Goal: Information Seeking & Learning: Learn about a topic

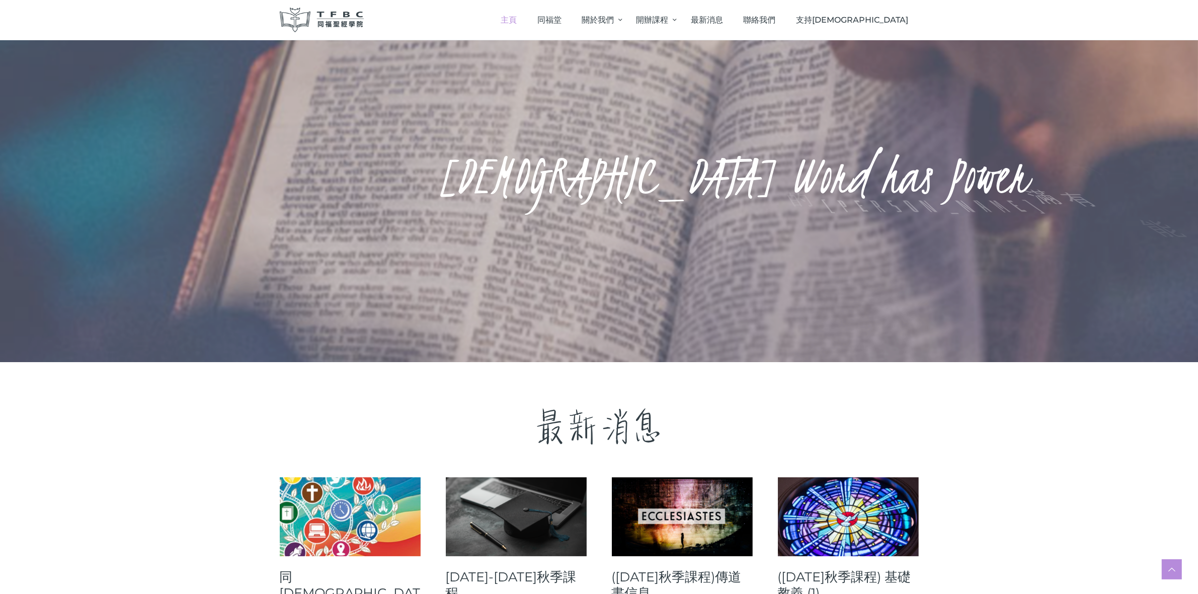
scroll to position [252, 0]
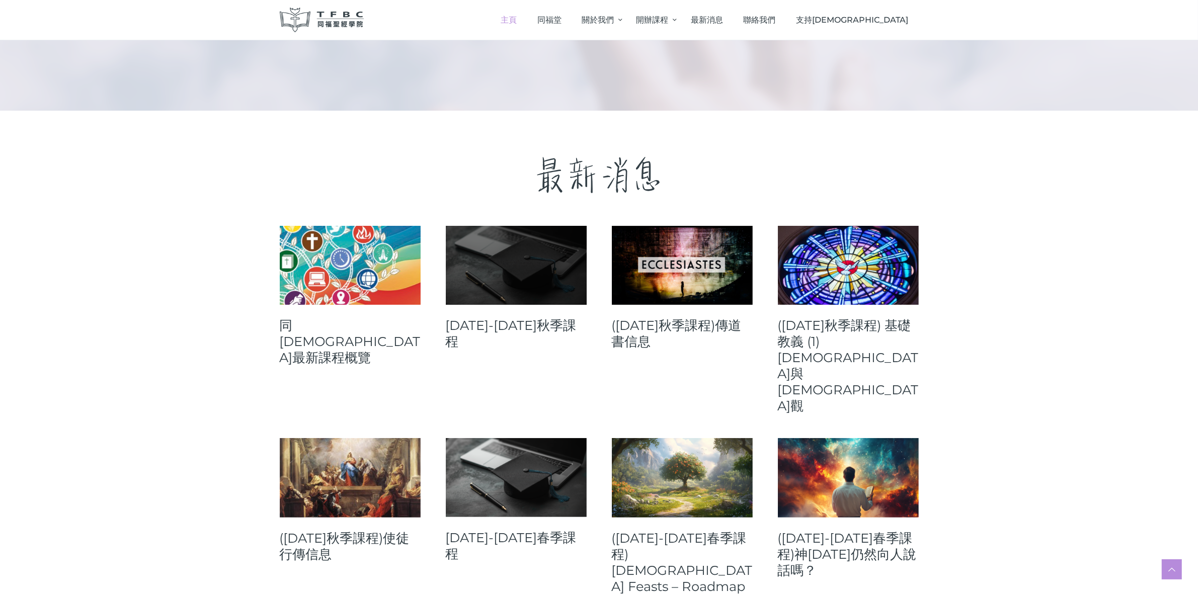
click at [516, 282] on link at bounding box center [516, 265] width 141 height 79
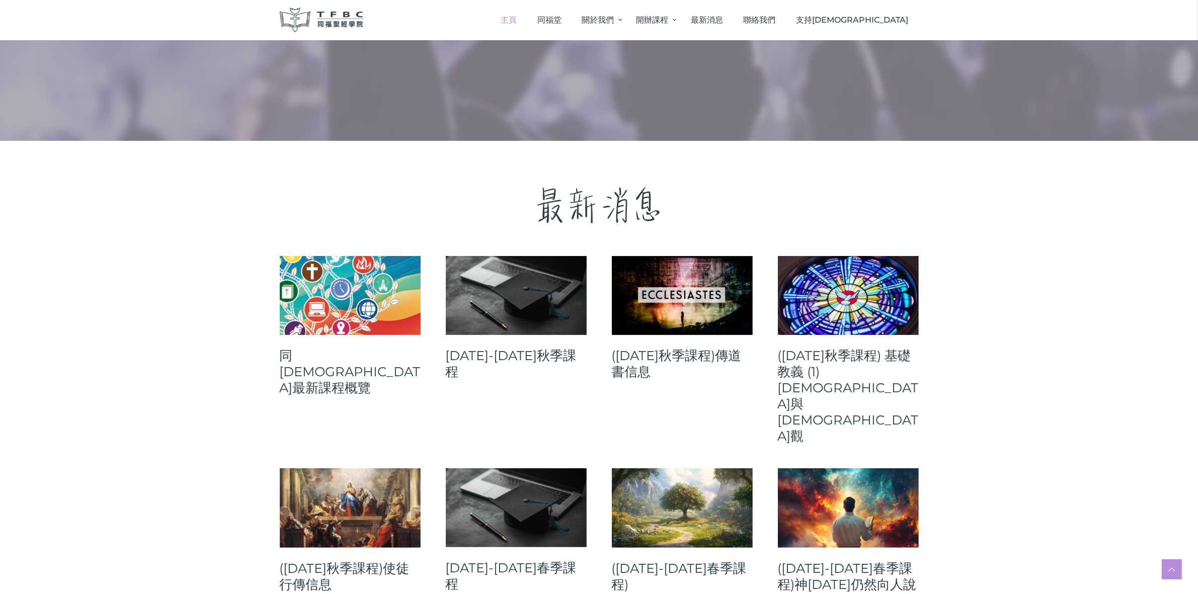
scroll to position [189, 0]
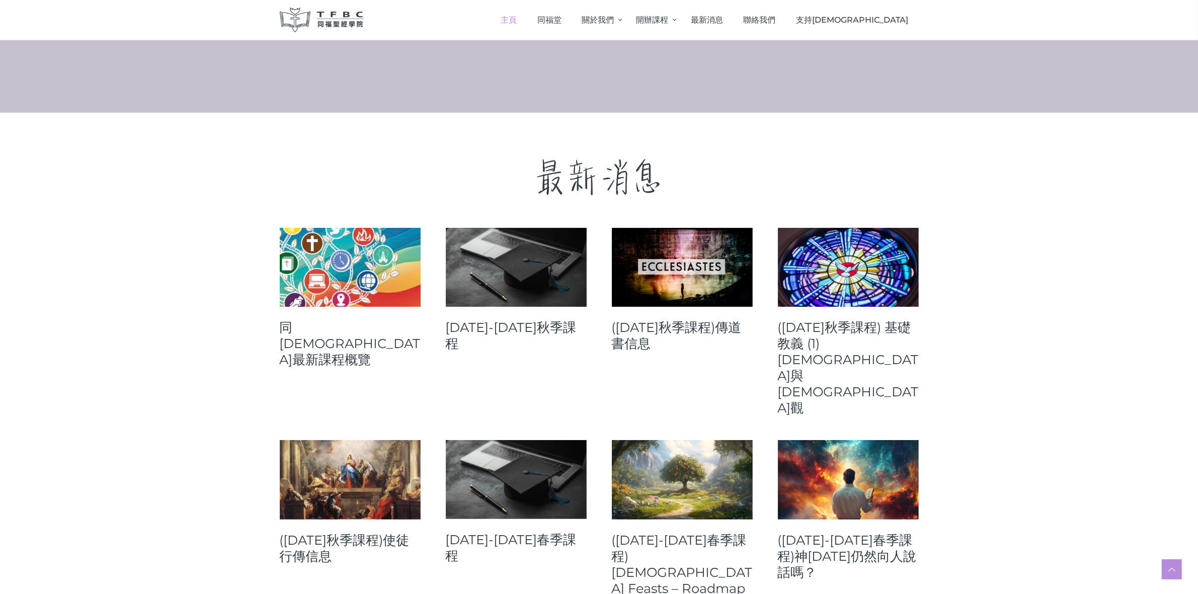
scroll to position [377, 0]
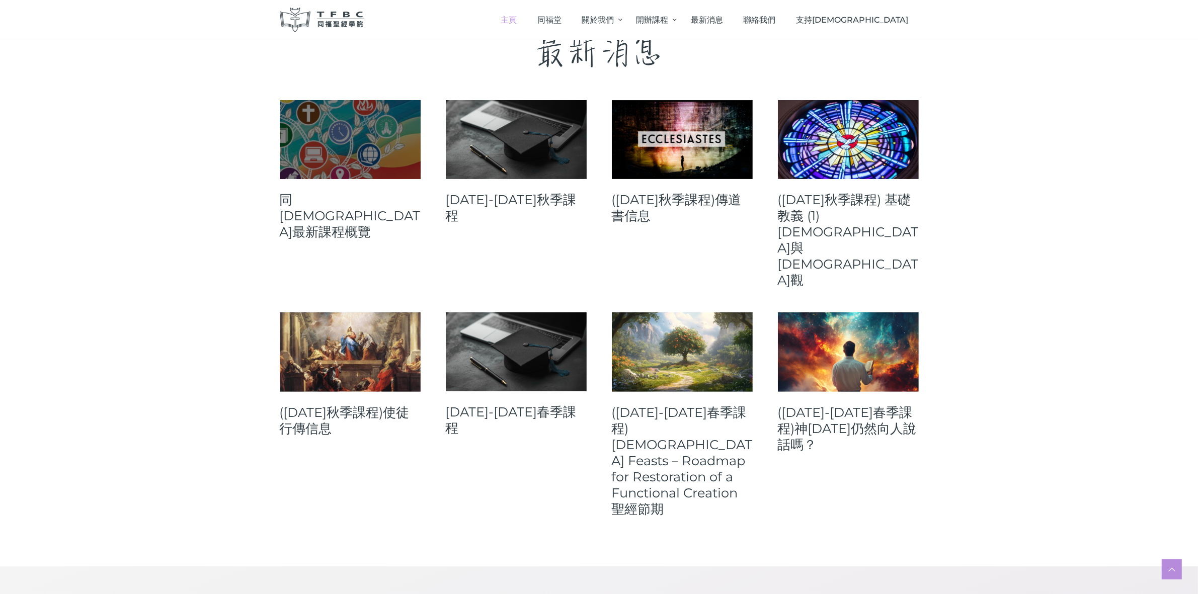
click at [380, 167] on link at bounding box center [350, 139] width 141 height 79
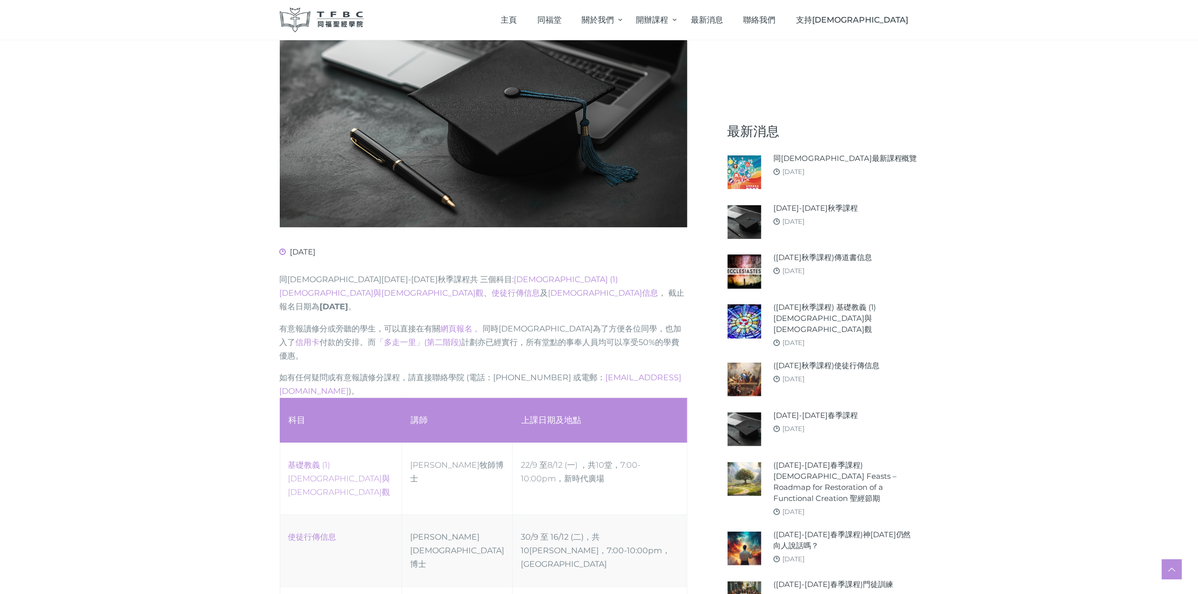
scroll to position [429, 0]
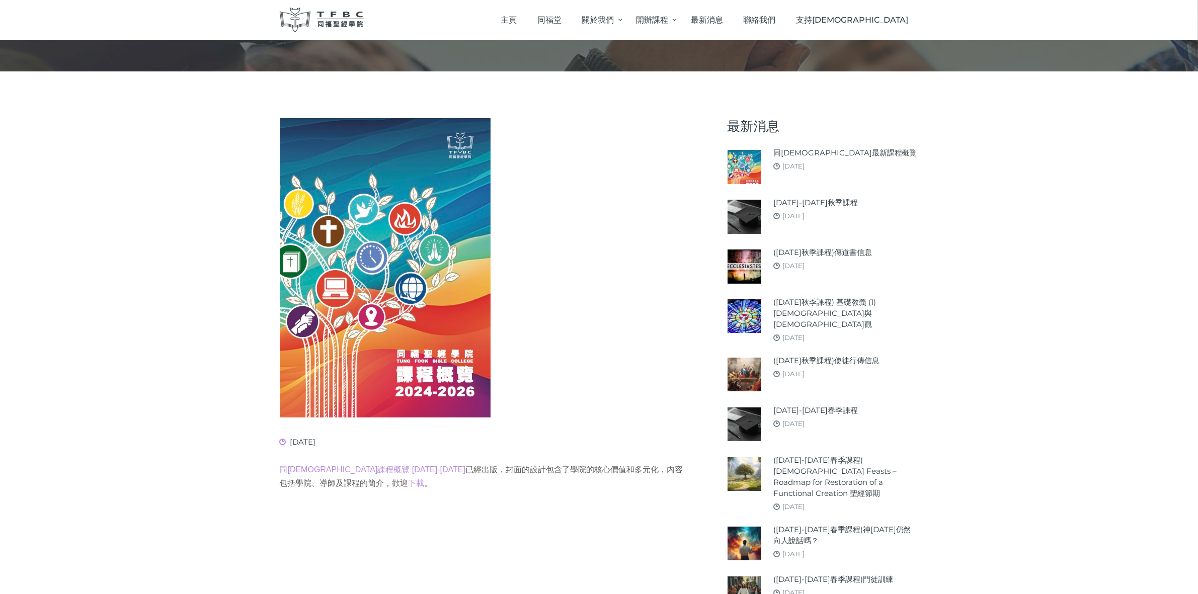
scroll to position [126, 0]
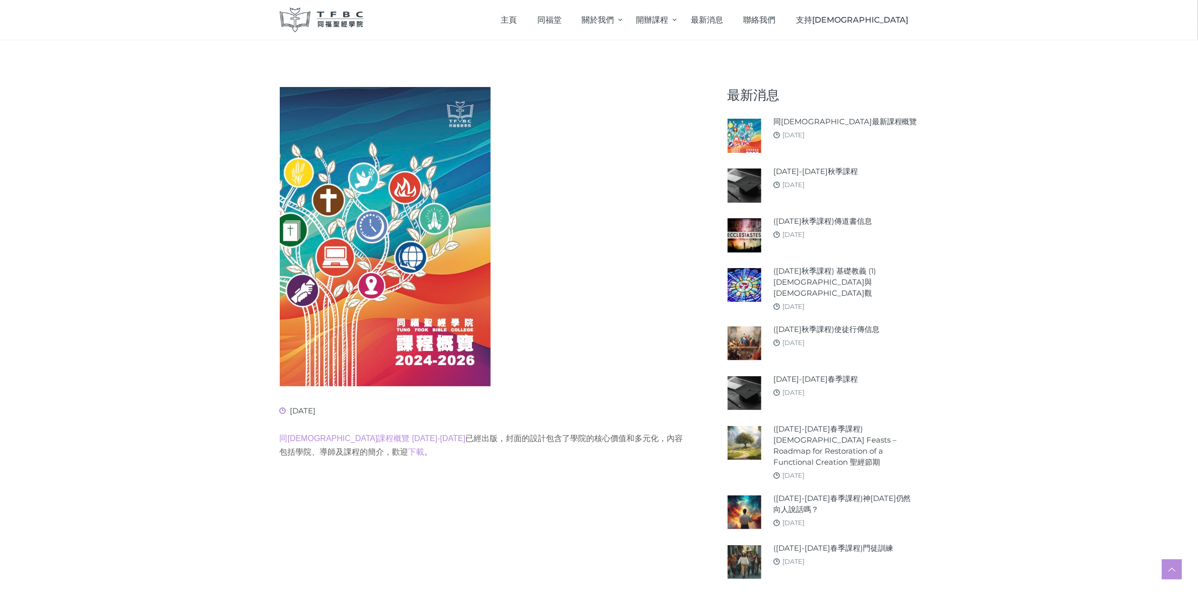
click at [754, 378] on img at bounding box center [745, 393] width 34 height 34
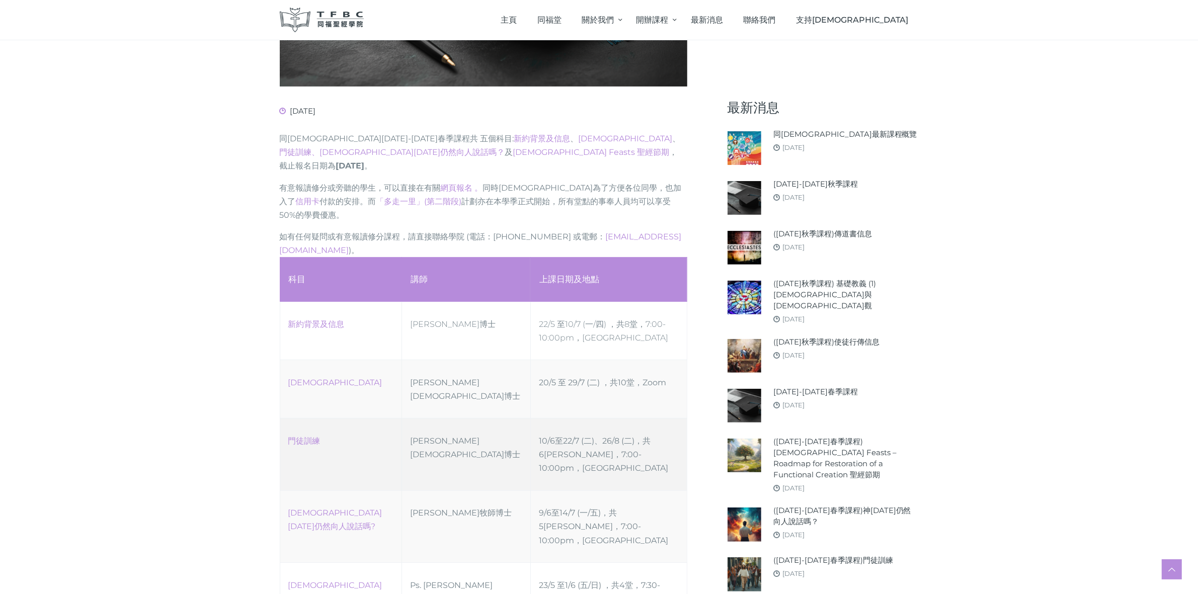
scroll to position [377, 0]
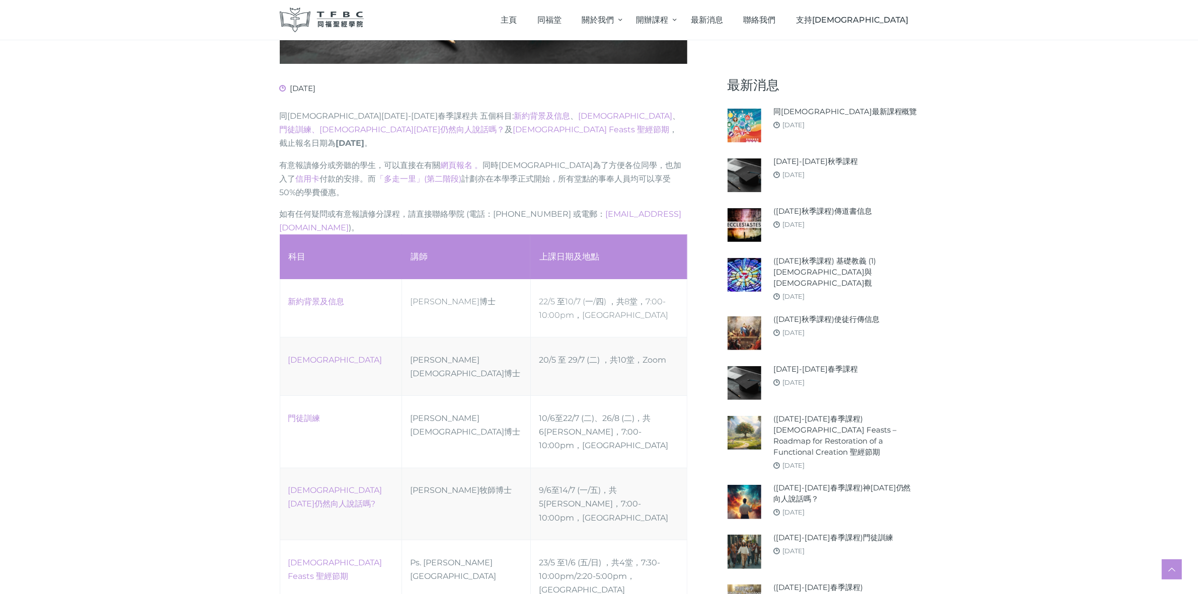
click at [338, 486] on link "神今天仍然向人說話嗎?" at bounding box center [335, 497] width 94 height 23
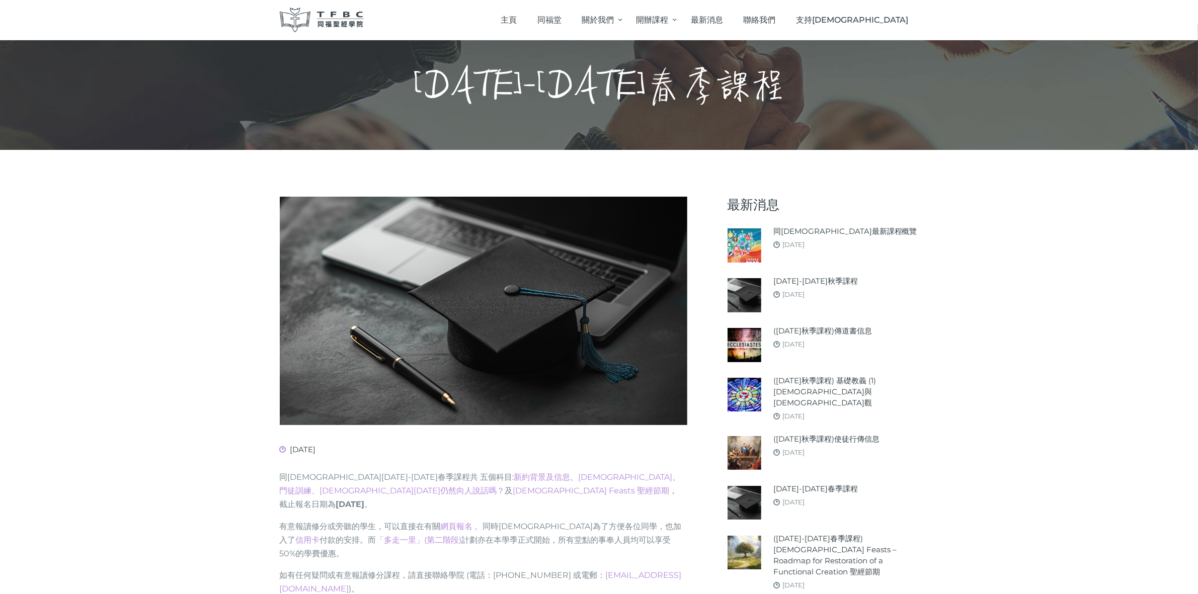
scroll to position [0, 0]
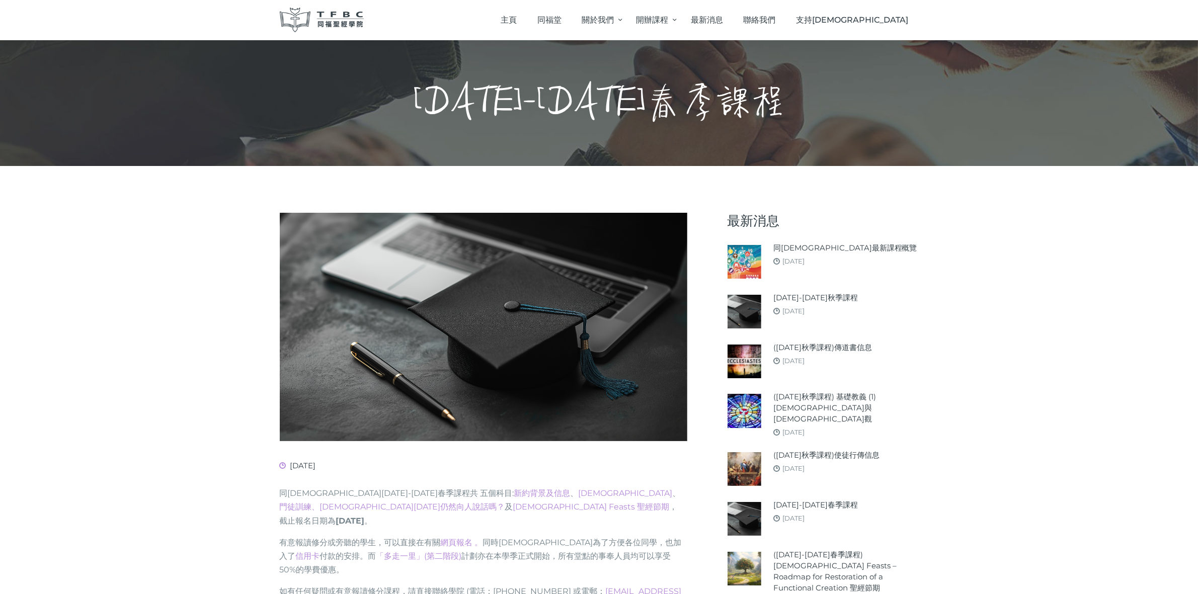
click at [742, 266] on img at bounding box center [745, 262] width 34 height 34
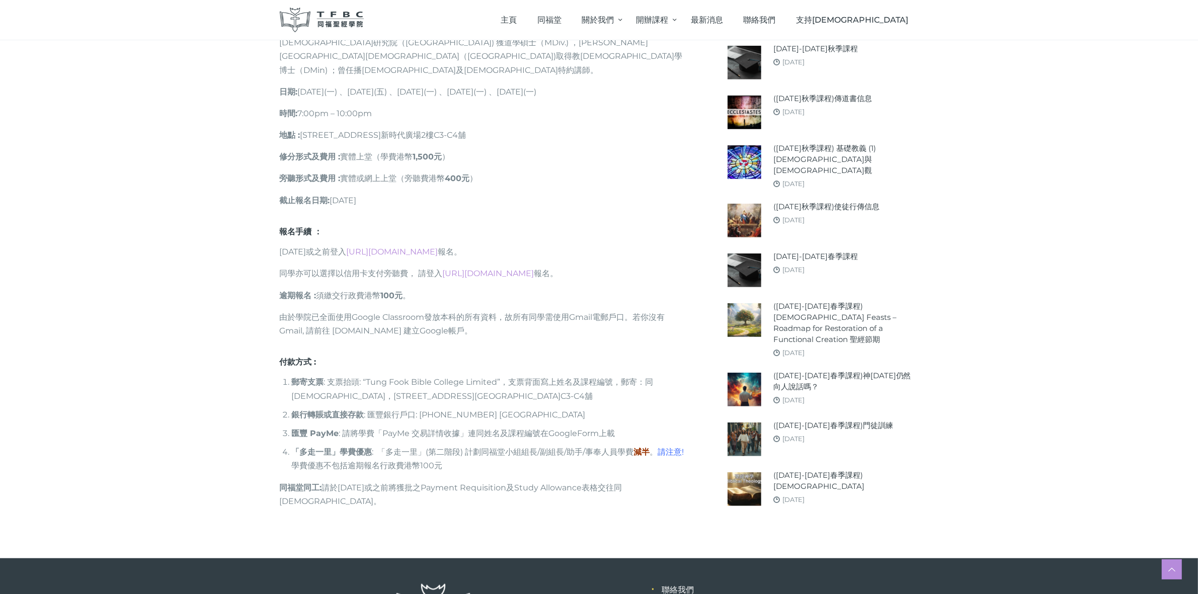
scroll to position [944, 0]
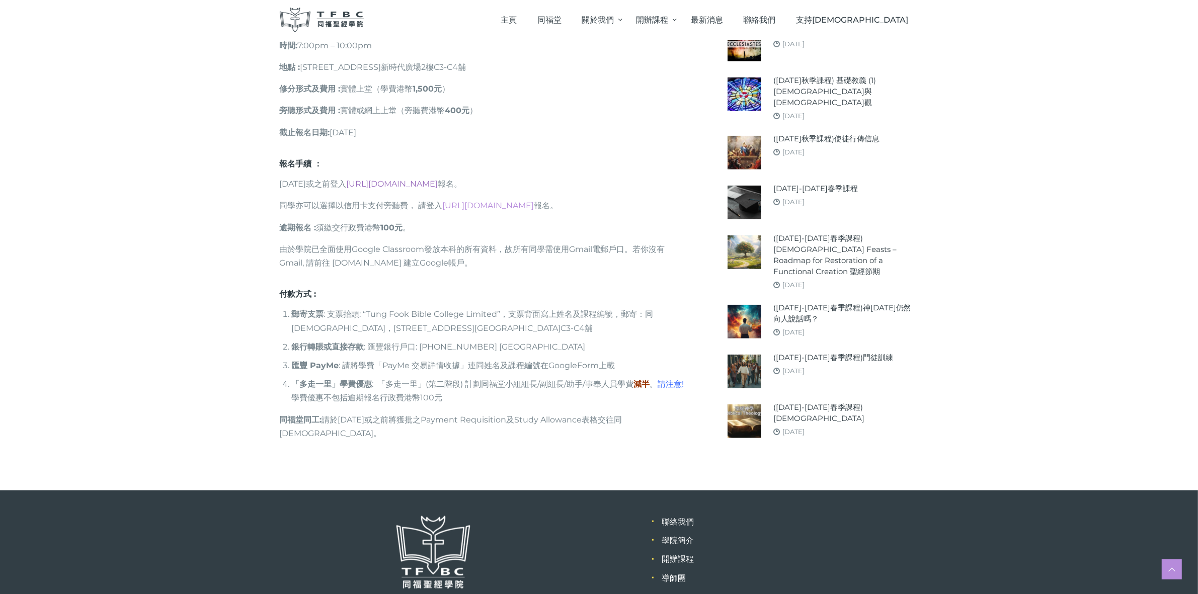
click at [411, 179] on link "[URL][DOMAIN_NAME]" at bounding box center [393, 184] width 92 height 10
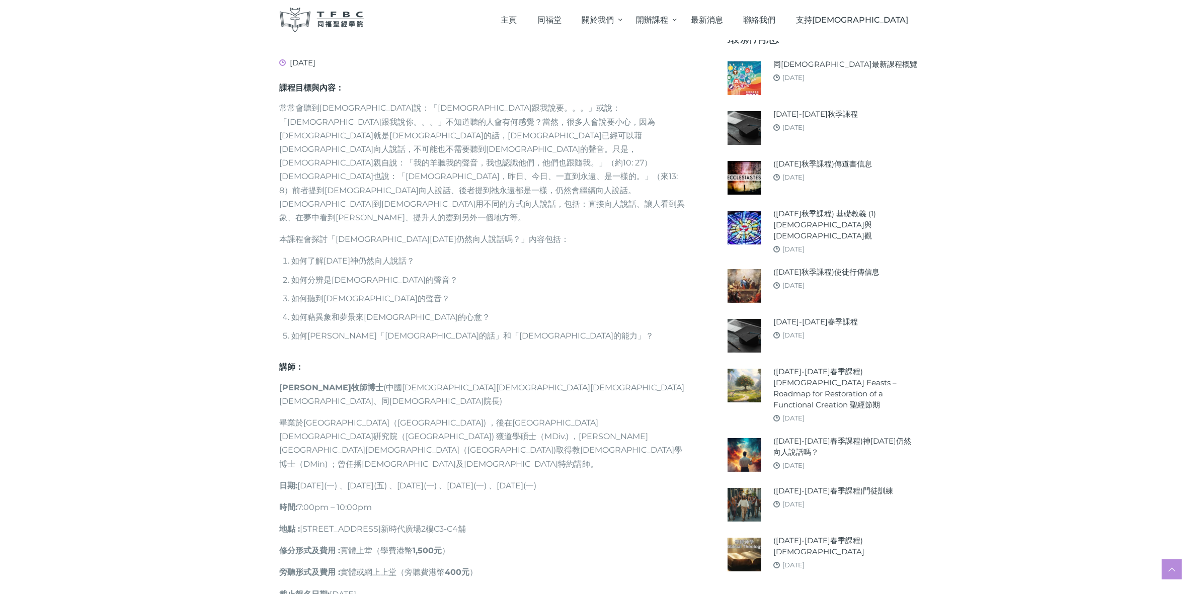
scroll to position [440, 0]
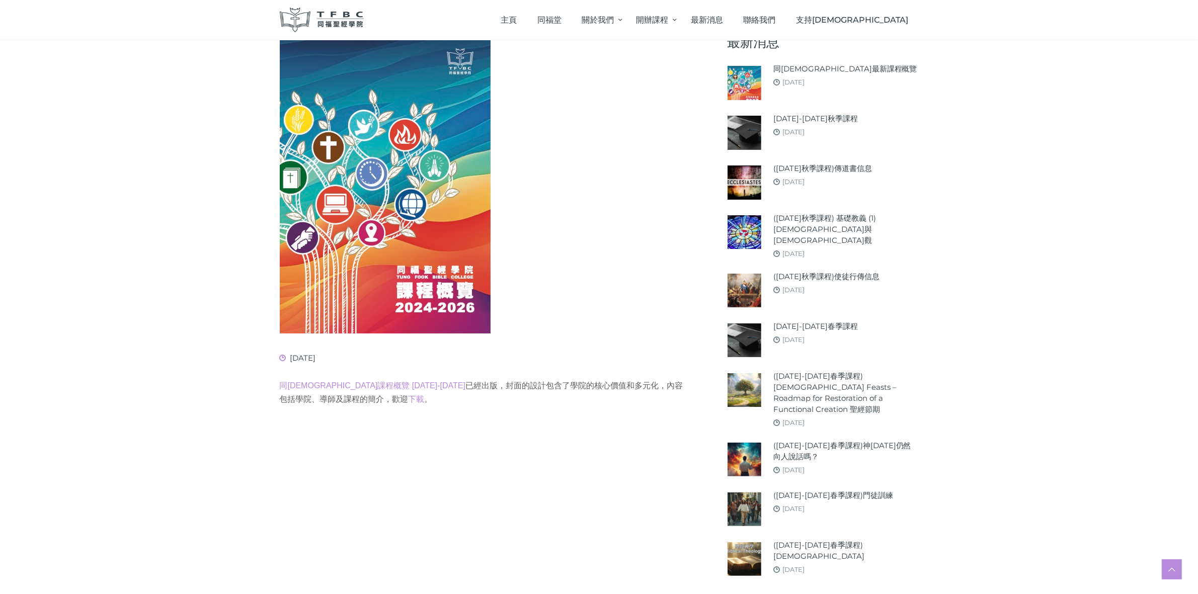
scroll to position [366, 0]
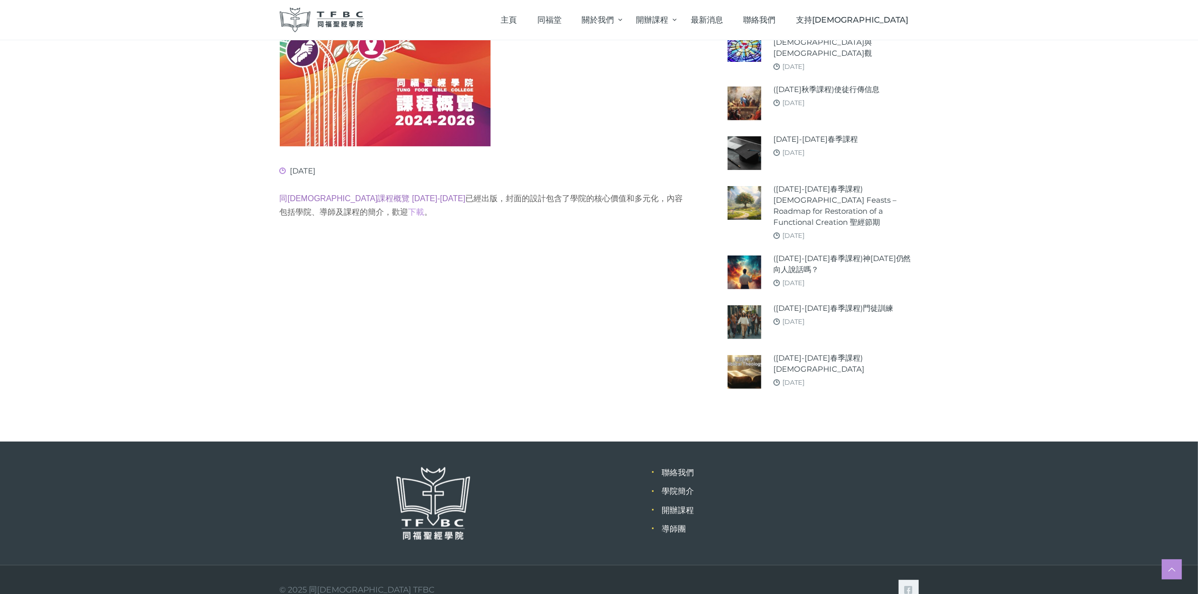
click at [346, 197] on link "同福聖經學院課程概覽 2024-2026" at bounding box center [373, 198] width 186 height 9
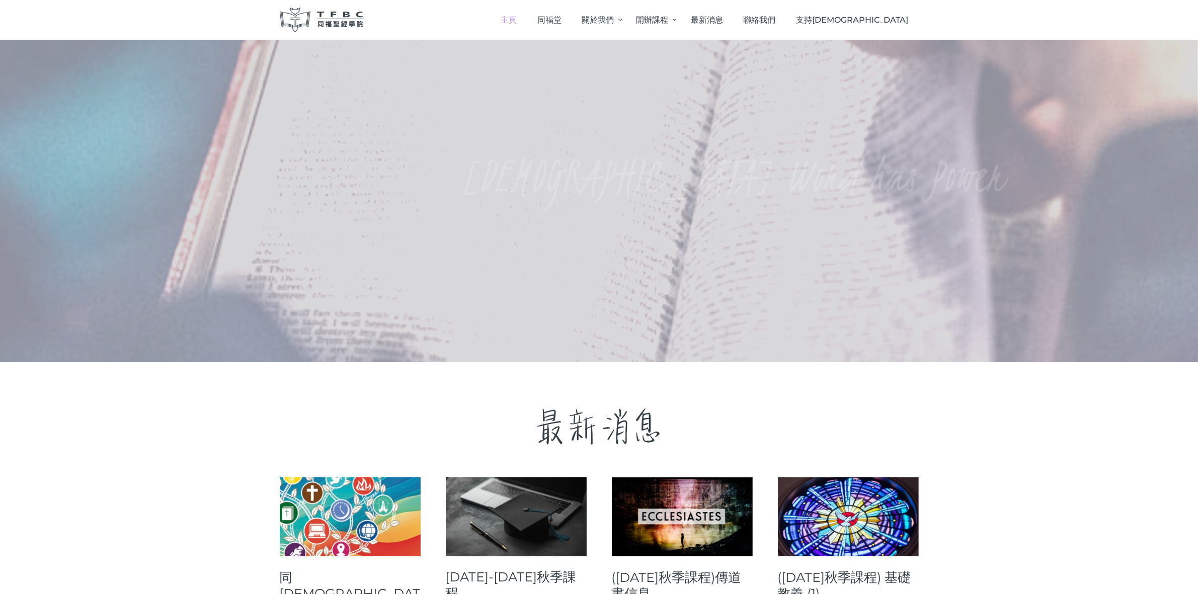
scroll to position [315, 0]
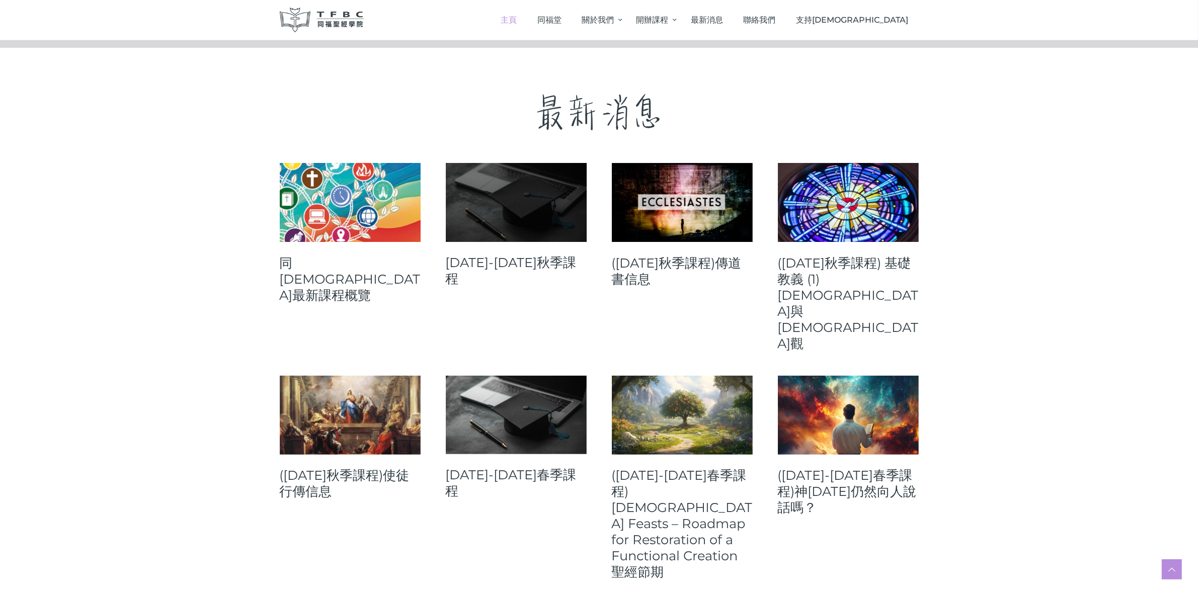
click at [543, 205] on link at bounding box center [516, 202] width 141 height 79
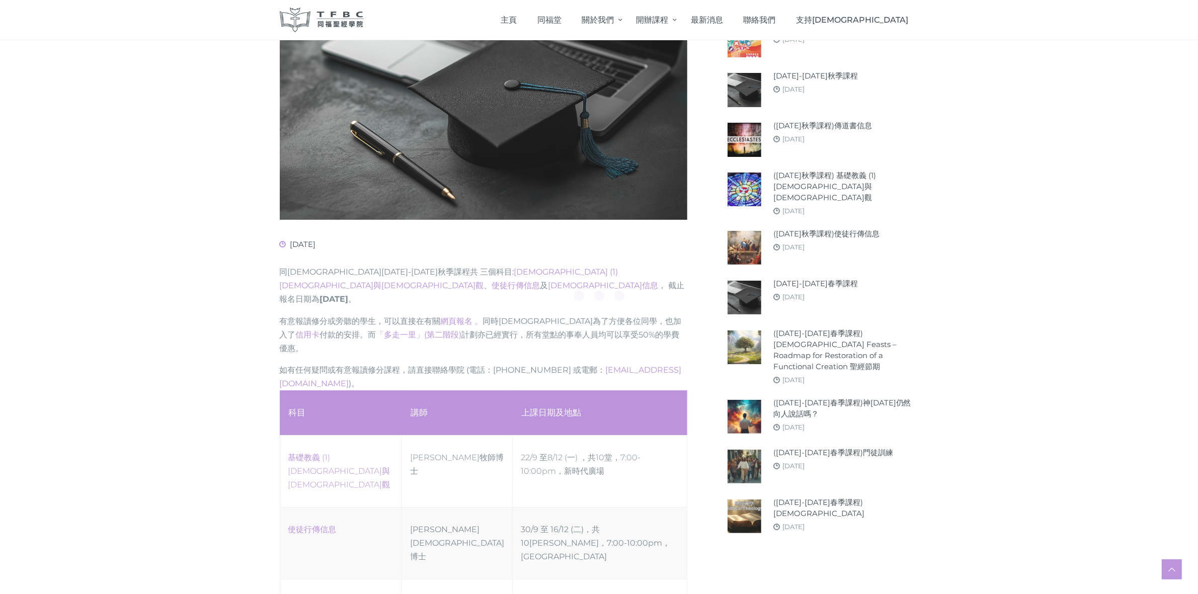
scroll to position [429, 0]
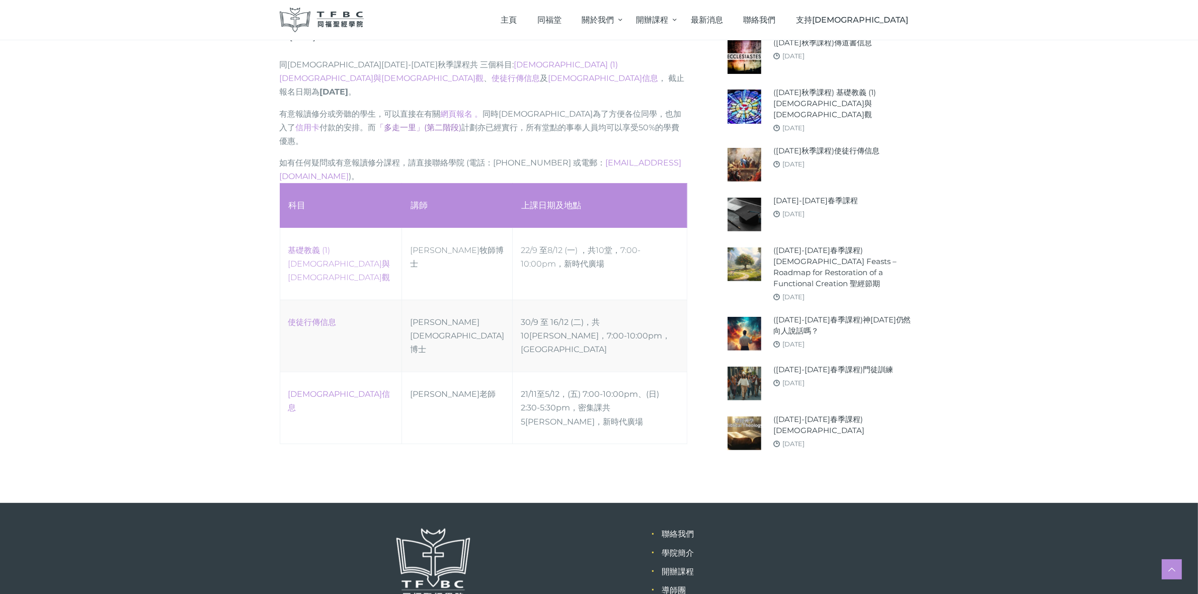
click at [376, 123] on link "「多走一里」(第二階段)" at bounding box center [419, 128] width 86 height 10
